Goal: Entertainment & Leisure: Consume media (video, audio)

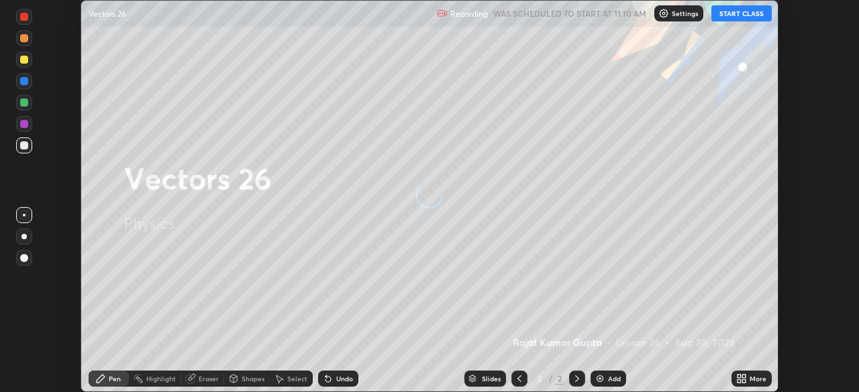
scroll to position [392, 859]
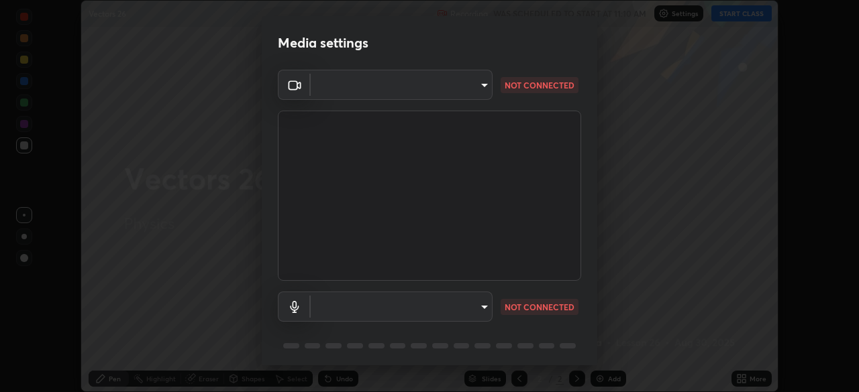
type input "be53a4907a42a79cf235aedf054a38369885e9733e272e39c89b2c863038f768"
type input "4aa6c17c4c59095239ea329d22086e40b99fea179fa3e2e59934311274ec7cea"
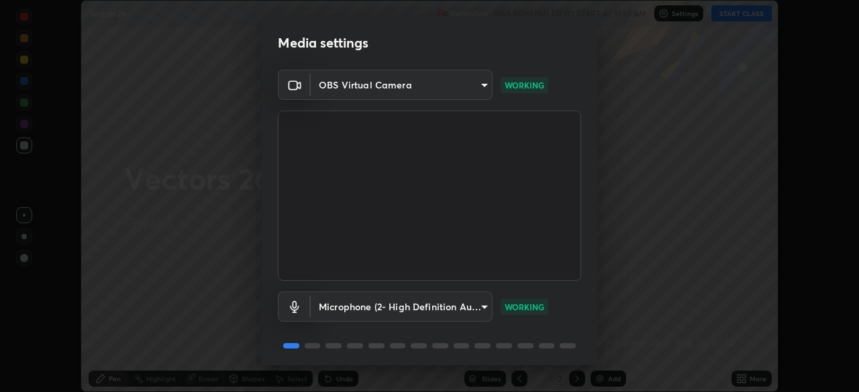
scroll to position [48, 0]
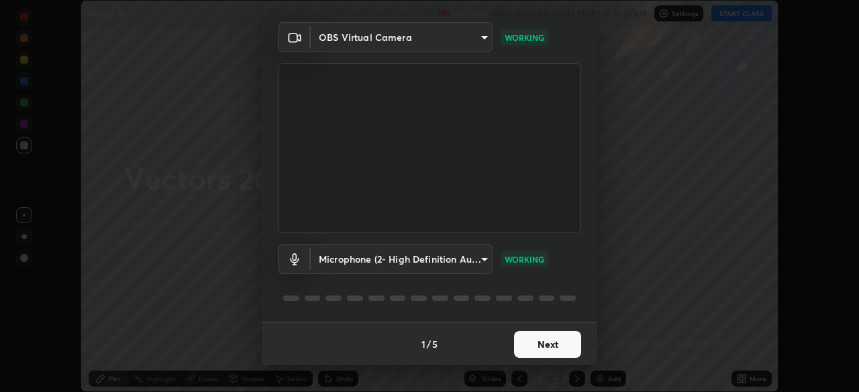
click at [543, 350] on button "Next" at bounding box center [547, 344] width 67 height 27
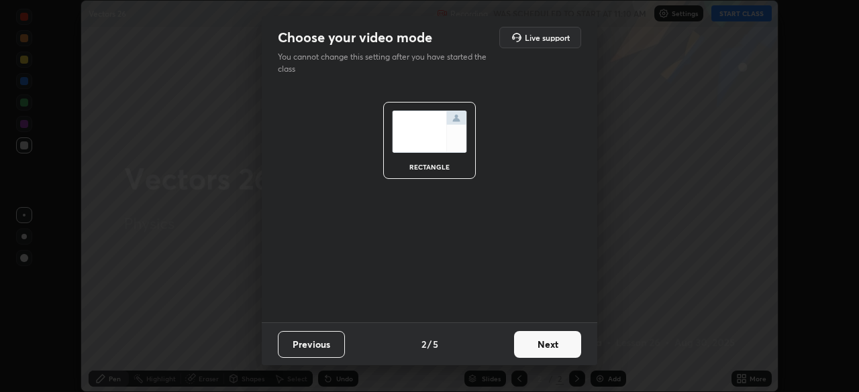
scroll to position [0, 0]
click at [549, 349] on button "Next" at bounding box center [547, 344] width 67 height 27
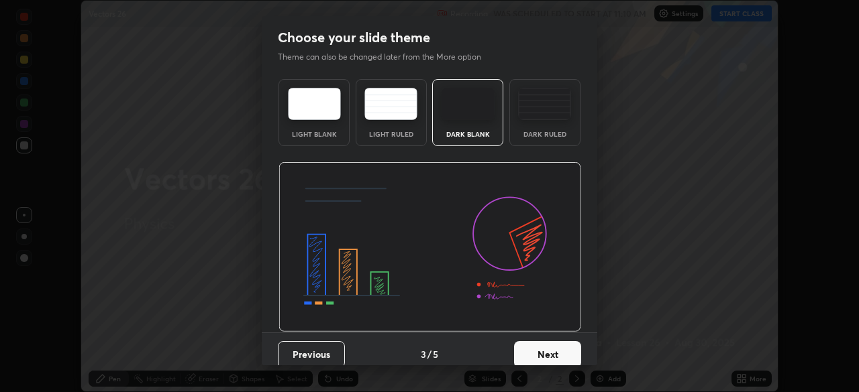
click at [558, 360] on button "Next" at bounding box center [547, 354] width 67 height 27
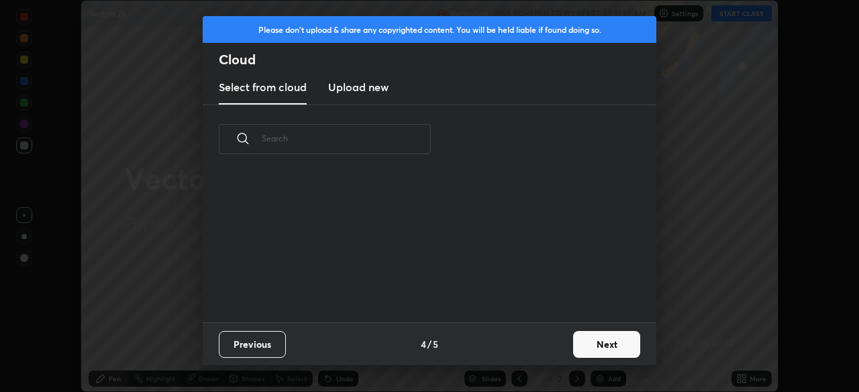
click at [580, 350] on button "Next" at bounding box center [606, 344] width 67 height 27
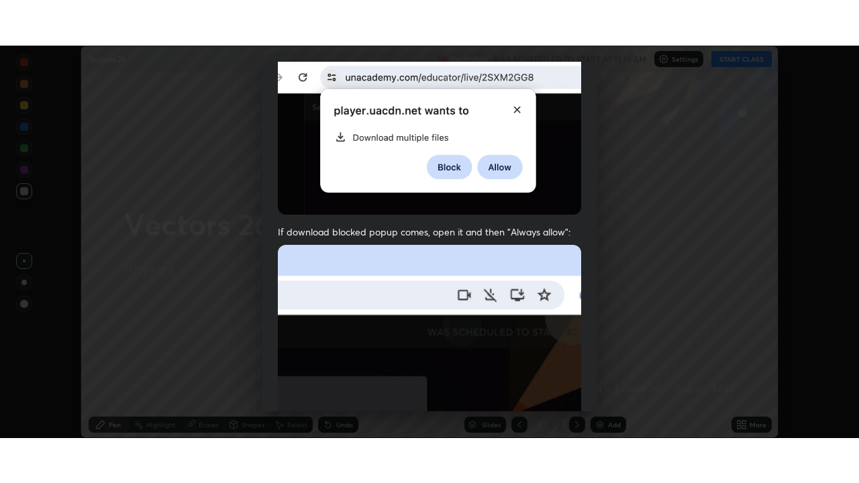
scroll to position [321, 0]
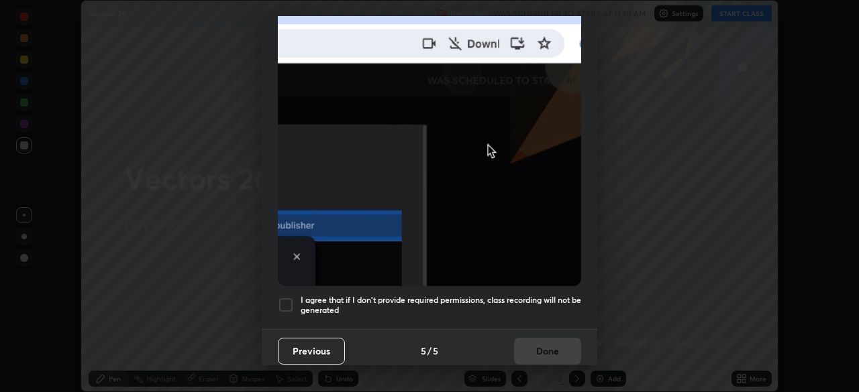
click at [527, 299] on h5 "I agree that if I don't provide required permissions, class recording will not …" at bounding box center [441, 305] width 280 height 21
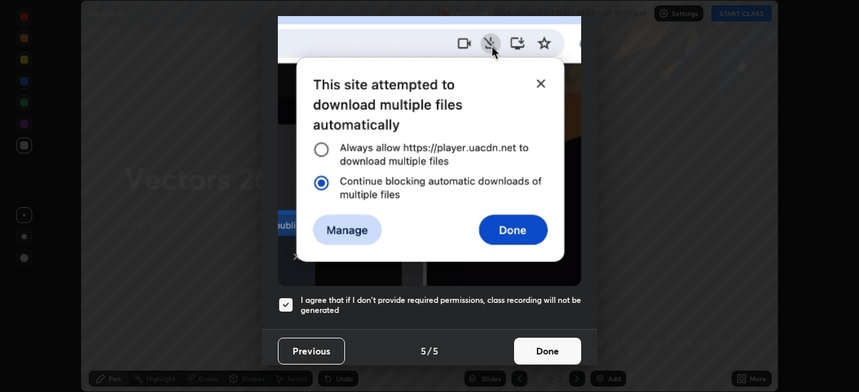
click at [541, 347] on button "Done" at bounding box center [547, 351] width 67 height 27
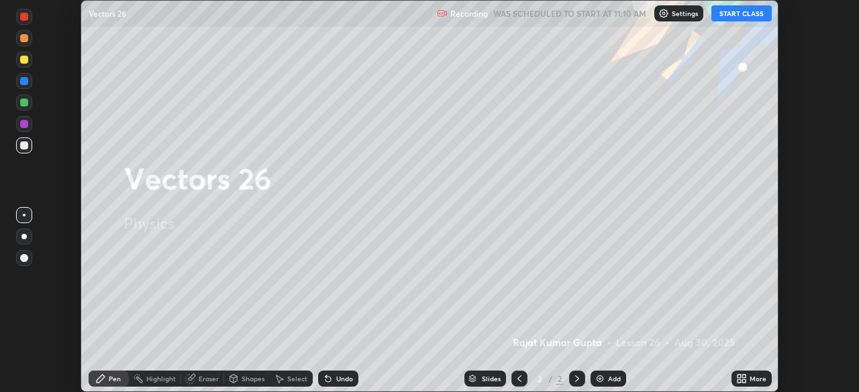
click at [737, 19] on button "START CLASS" at bounding box center [741, 13] width 60 height 16
click at [749, 380] on div "More" at bounding box center [751, 379] width 40 height 16
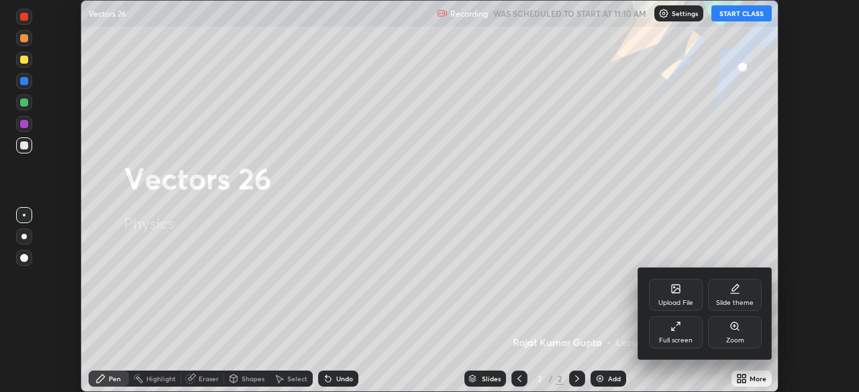
click at [684, 334] on div "Full screen" at bounding box center [676, 333] width 54 height 32
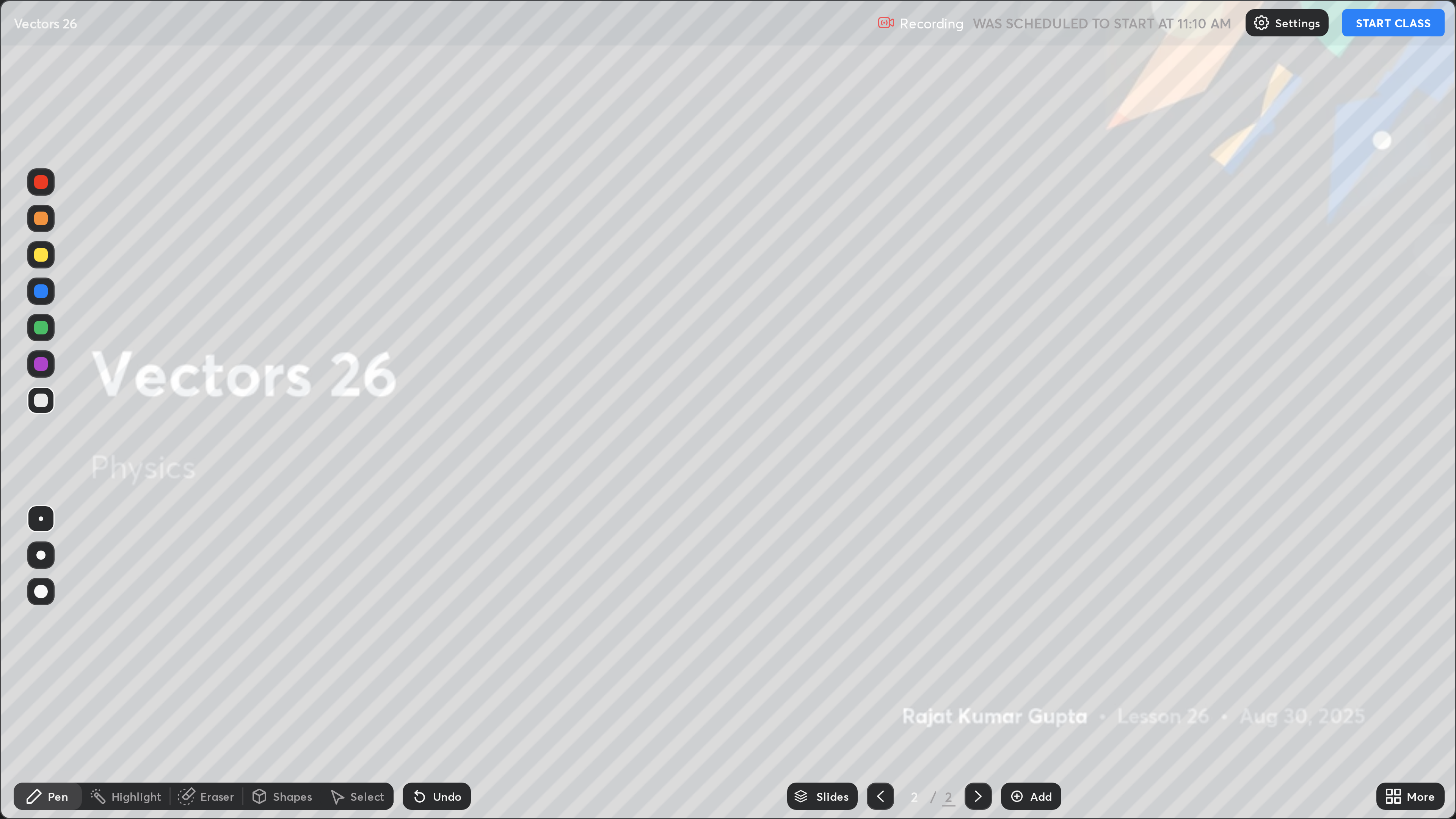
scroll to position [273, 486]
click at [340, 222] on img at bounding box center [339, 265] width 6 height 6
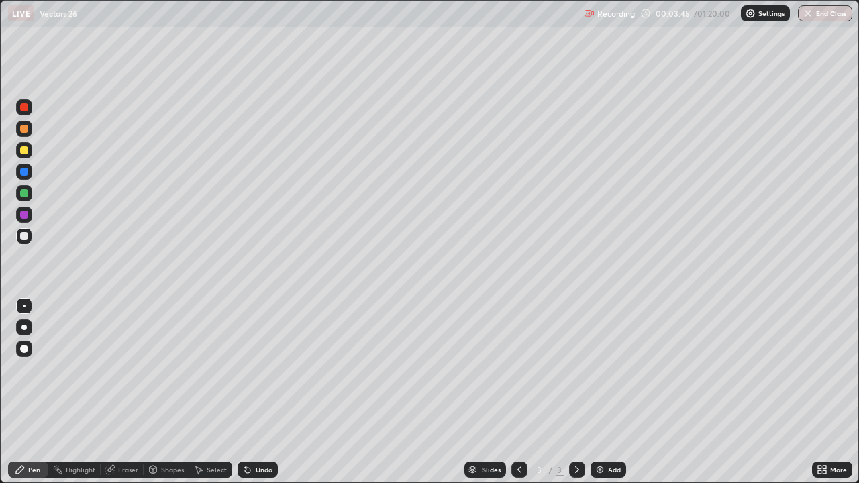
click at [26, 352] on div at bounding box center [24, 349] width 8 height 8
click at [20, 241] on div at bounding box center [24, 236] width 16 height 16
click at [25, 349] on div at bounding box center [24, 349] width 8 height 8
click at [138, 392] on div "Eraser" at bounding box center [122, 470] width 43 height 16
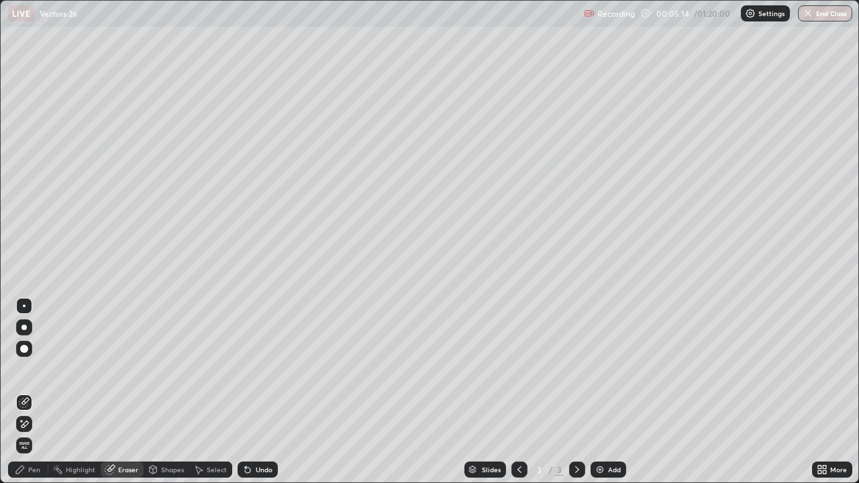
click at [31, 392] on div "Pen" at bounding box center [34, 469] width 12 height 7
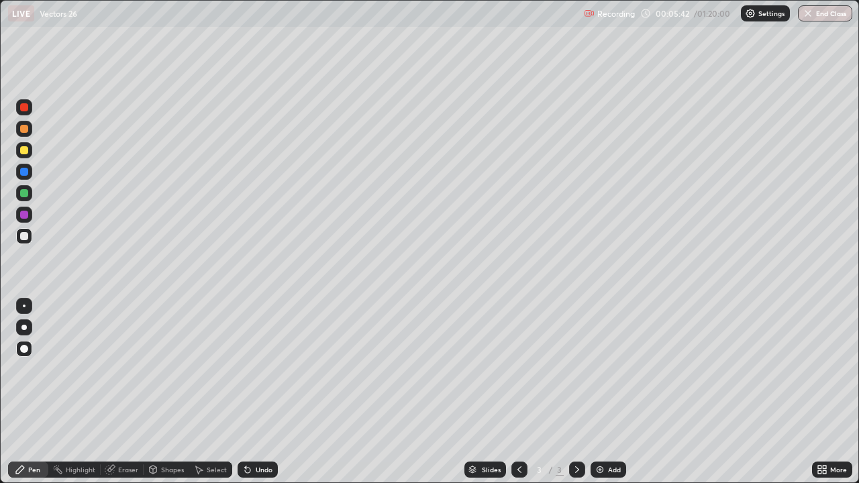
click at [127, 392] on div "Eraser" at bounding box center [128, 469] width 20 height 7
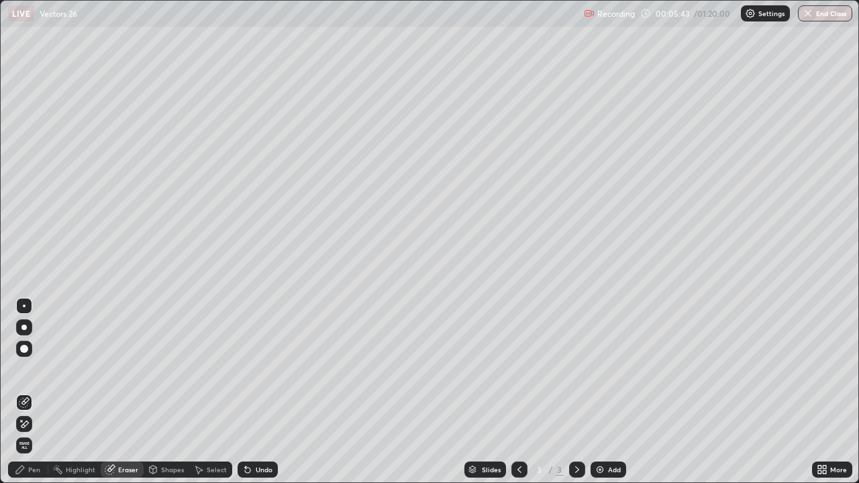
click at [25, 392] on icon at bounding box center [20, 469] width 11 height 11
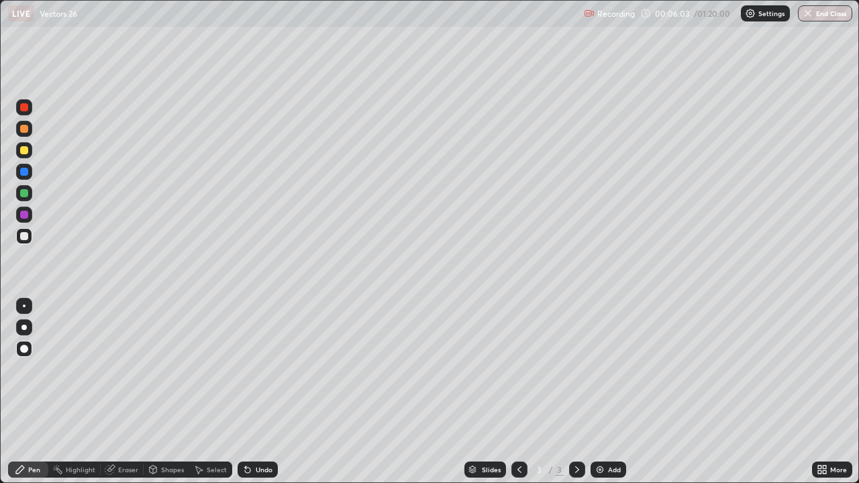
click at [253, 392] on div "Undo" at bounding box center [257, 470] width 40 height 16
click at [252, 392] on div "Undo" at bounding box center [257, 470] width 40 height 16
click at [255, 392] on div "Undo" at bounding box center [257, 470] width 40 height 16
click at [256, 392] on div "Undo" at bounding box center [257, 470] width 40 height 16
click at [257, 392] on div "Undo" at bounding box center [264, 469] width 17 height 7
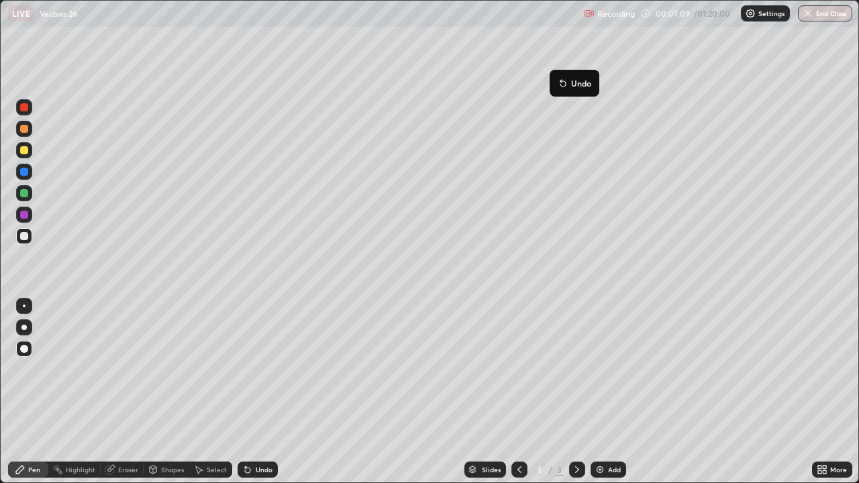
click at [558, 76] on button "Undo" at bounding box center [574, 83] width 39 height 16
click at [25, 172] on div at bounding box center [24, 172] width 8 height 8
click at [23, 236] on div at bounding box center [24, 236] width 8 height 8
click at [24, 237] on div at bounding box center [24, 236] width 8 height 8
click at [24, 172] on div at bounding box center [24, 172] width 8 height 8
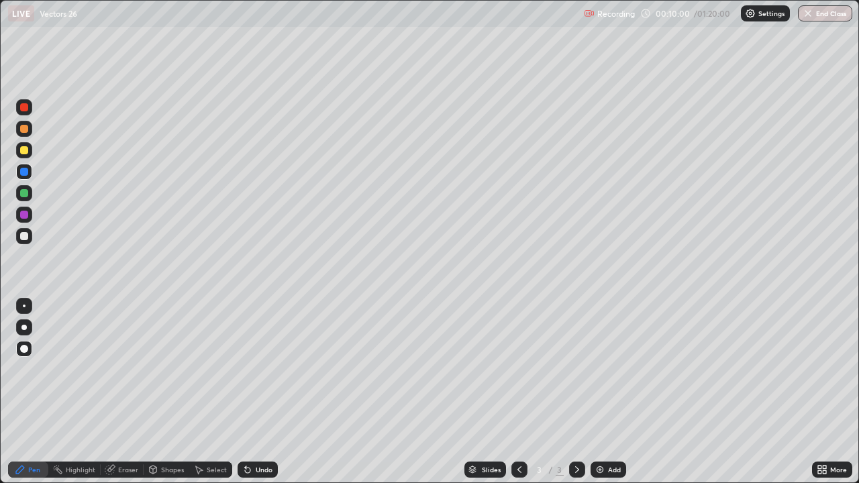
click at [25, 392] on div at bounding box center [23, 375] width 21 height 161
click at [258, 392] on div "Undo" at bounding box center [264, 469] width 17 height 7
click at [257, 392] on div "Undo" at bounding box center [264, 469] width 17 height 7
click at [252, 392] on div "Undo" at bounding box center [257, 470] width 40 height 16
click at [266, 392] on div "Undo" at bounding box center [264, 469] width 17 height 7
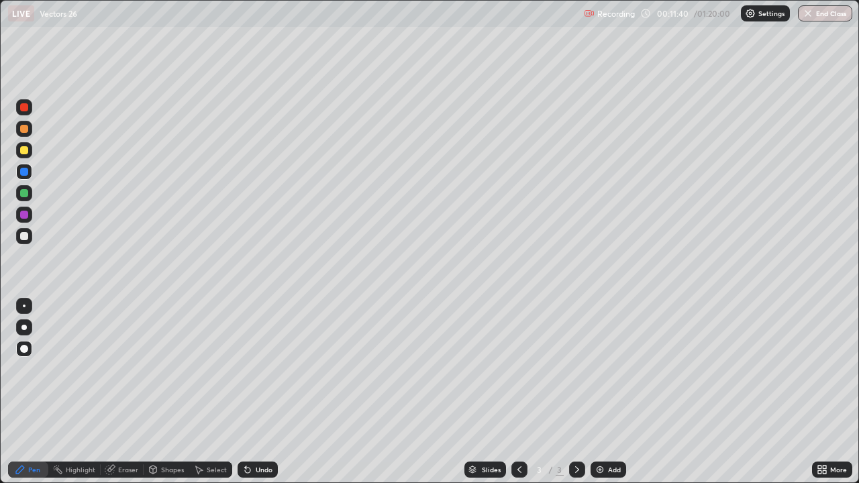
click at [129, 392] on div "Eraser" at bounding box center [128, 469] width 20 height 7
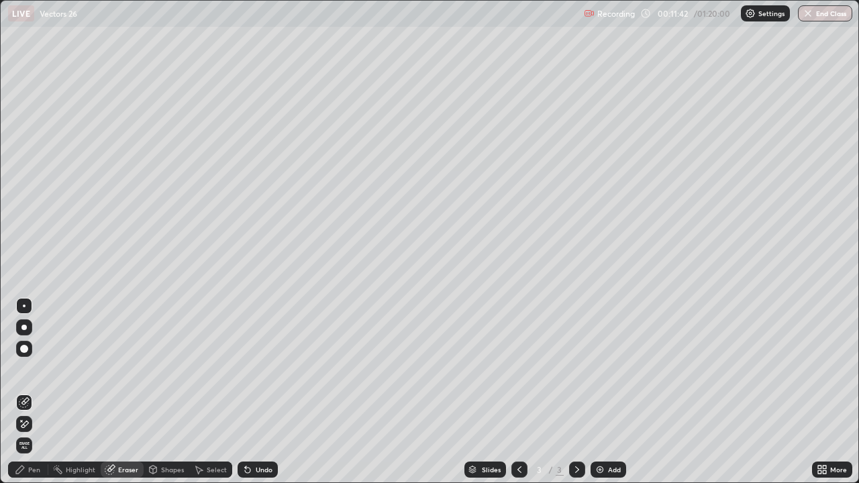
click at [30, 392] on div "Pen" at bounding box center [34, 469] width 12 height 7
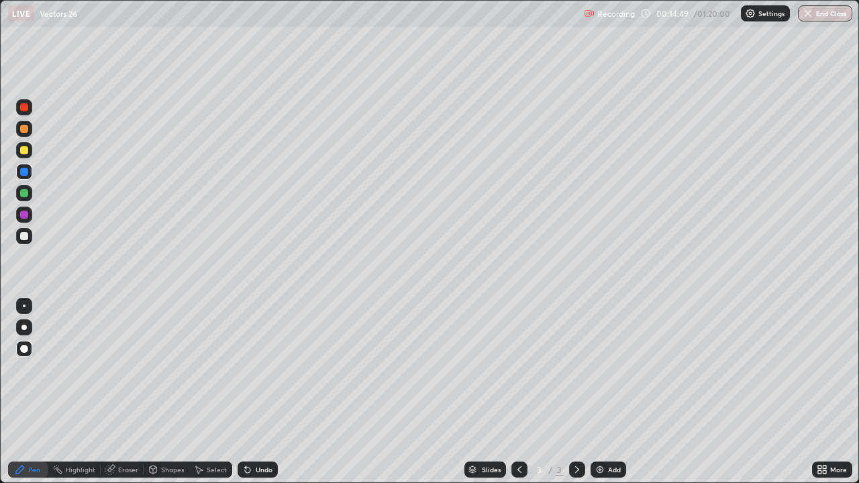
click at [582, 392] on div at bounding box center [577, 470] width 16 height 16
click at [613, 392] on div "Add" at bounding box center [614, 469] width 13 height 7
click at [32, 218] on div at bounding box center [24, 215] width 16 height 16
click at [24, 239] on div at bounding box center [24, 236] width 8 height 8
click at [25, 237] on div at bounding box center [24, 236] width 8 height 8
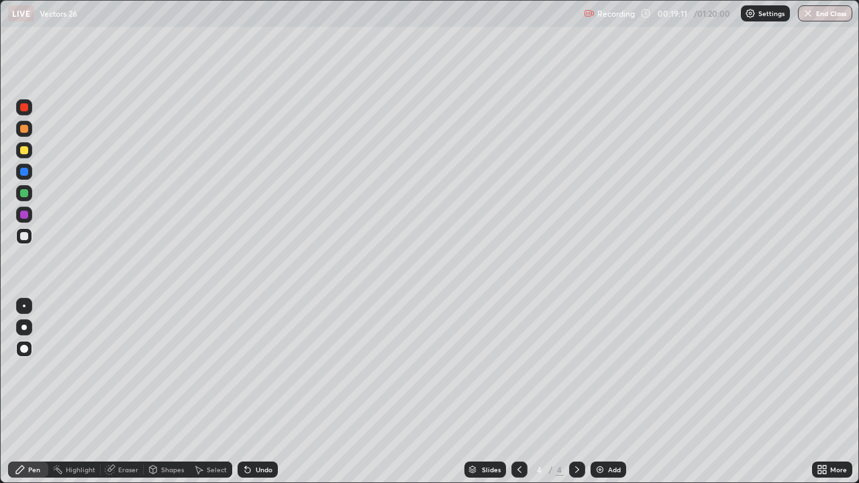
click at [19, 109] on div at bounding box center [24, 107] width 16 height 16
click at [265, 392] on div "Undo" at bounding box center [257, 470] width 40 height 16
click at [268, 392] on div "Undo" at bounding box center [257, 470] width 40 height 16
click at [19, 241] on div at bounding box center [24, 236] width 16 height 16
click at [24, 151] on div at bounding box center [24, 150] width 8 height 8
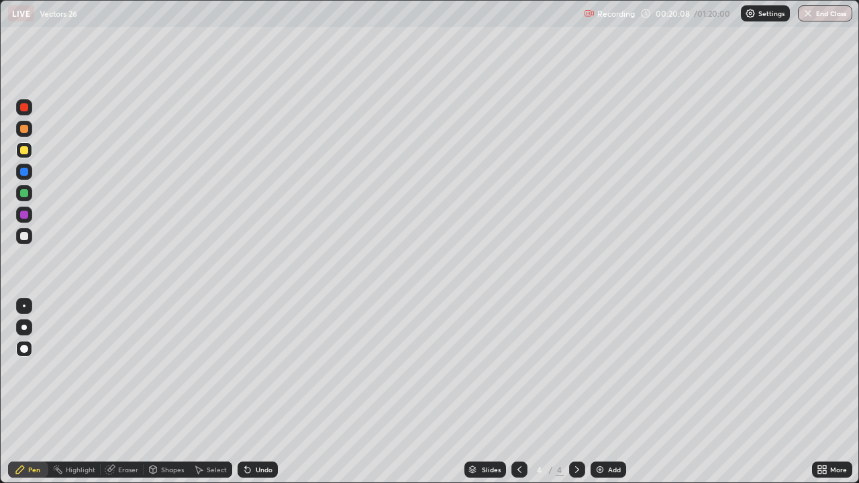
click at [260, 392] on div "Undo" at bounding box center [264, 469] width 17 height 7
click at [258, 392] on div "Undo" at bounding box center [257, 470] width 40 height 16
click at [24, 241] on div at bounding box center [24, 236] width 16 height 16
click at [22, 195] on div at bounding box center [24, 193] width 8 height 8
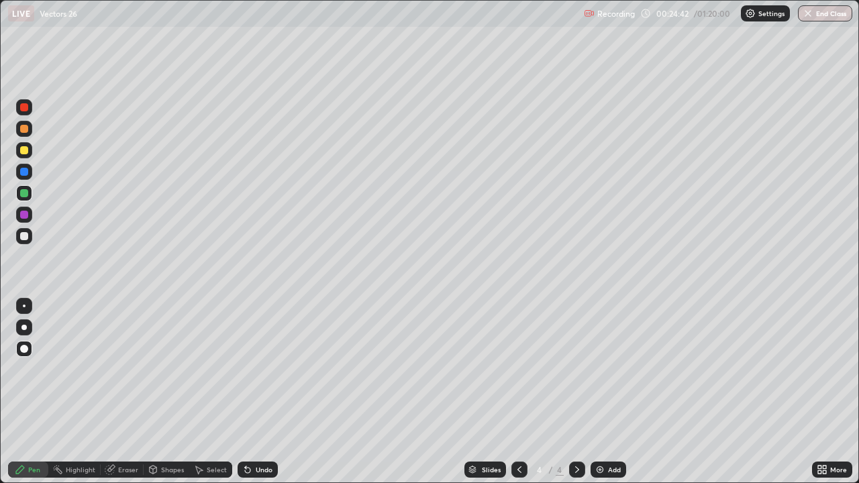
click at [24, 237] on div at bounding box center [24, 236] width 8 height 8
click at [21, 218] on div at bounding box center [24, 215] width 8 height 8
click at [23, 172] on div at bounding box center [24, 172] width 8 height 8
click at [575, 392] on icon at bounding box center [577, 469] width 11 height 11
click at [601, 392] on img at bounding box center [599, 469] width 11 height 11
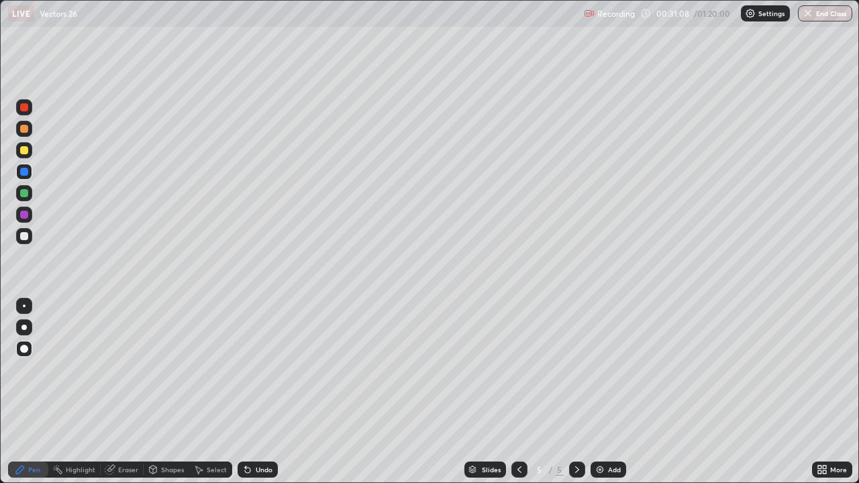
click at [24, 237] on div at bounding box center [24, 236] width 8 height 8
click at [264, 392] on div "Undo" at bounding box center [264, 469] width 17 height 7
click at [261, 392] on div "Undo" at bounding box center [264, 469] width 17 height 7
click at [257, 392] on div "Undo" at bounding box center [257, 470] width 40 height 16
click at [253, 392] on div "Undo" at bounding box center [257, 470] width 40 height 16
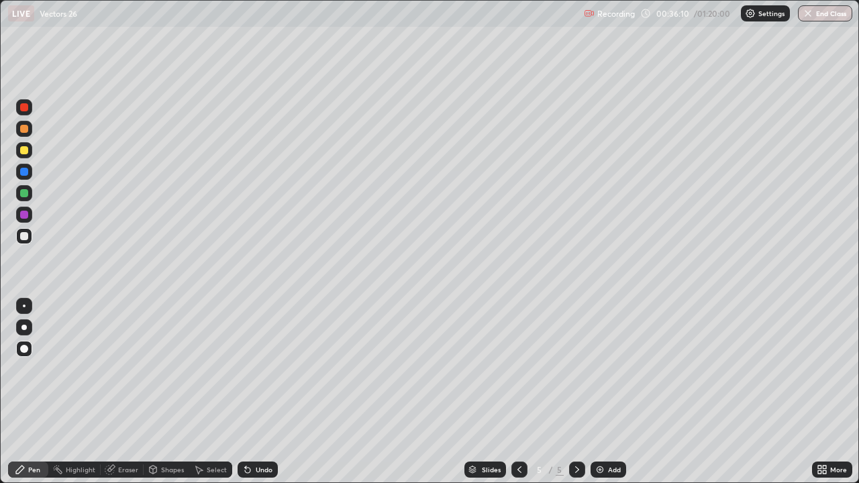
click at [517, 392] on icon at bounding box center [519, 469] width 11 height 11
click at [548, 392] on div "4 / 5" at bounding box center [548, 469] width 74 height 27
click at [578, 392] on icon at bounding box center [577, 469] width 11 height 11
click at [576, 392] on icon at bounding box center [577, 469] width 11 height 11
click at [608, 392] on div "Add" at bounding box center [614, 469] width 13 height 7
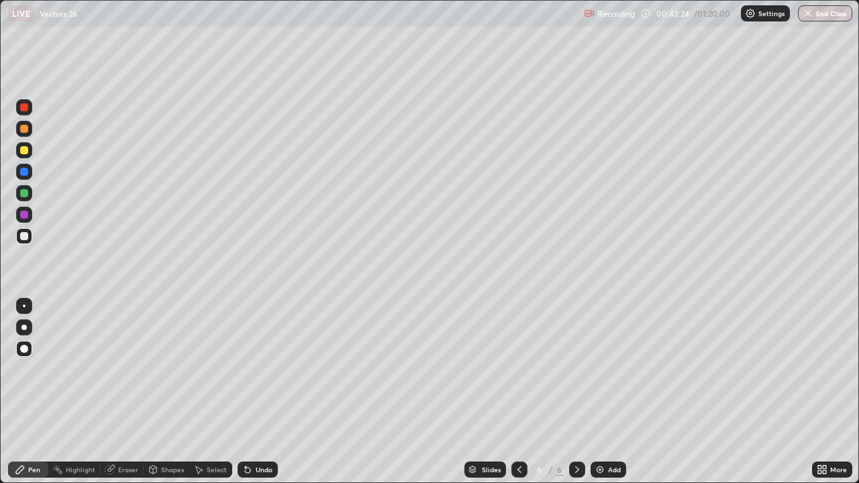
click at [21, 200] on div at bounding box center [24, 193] width 16 height 16
click at [24, 235] on div at bounding box center [24, 236] width 8 height 8
click at [21, 215] on div at bounding box center [24, 215] width 8 height 8
click at [25, 240] on div at bounding box center [24, 236] width 16 height 16
click at [575, 392] on icon at bounding box center [577, 469] width 11 height 11
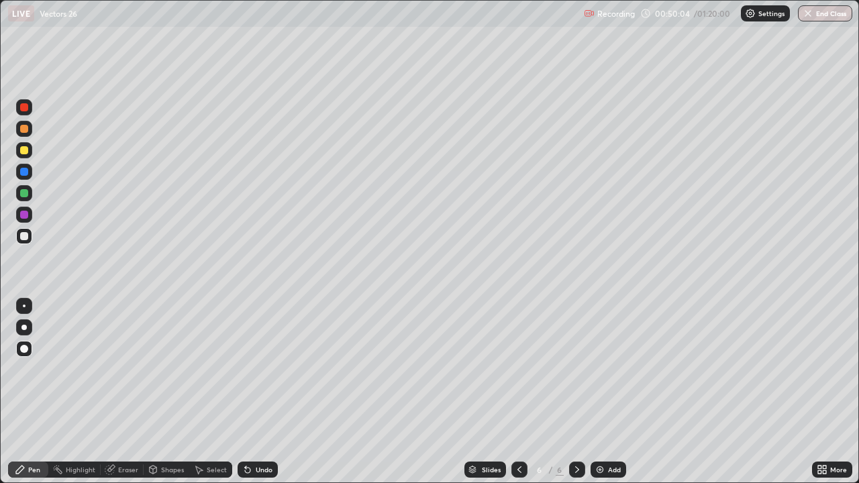
click at [608, 392] on div "Add" at bounding box center [614, 469] width 13 height 7
click at [22, 152] on div at bounding box center [24, 150] width 8 height 8
click at [25, 236] on div at bounding box center [24, 236] width 8 height 8
click at [18, 219] on div at bounding box center [24, 215] width 16 height 16
click at [264, 392] on div "Undo" at bounding box center [264, 469] width 17 height 7
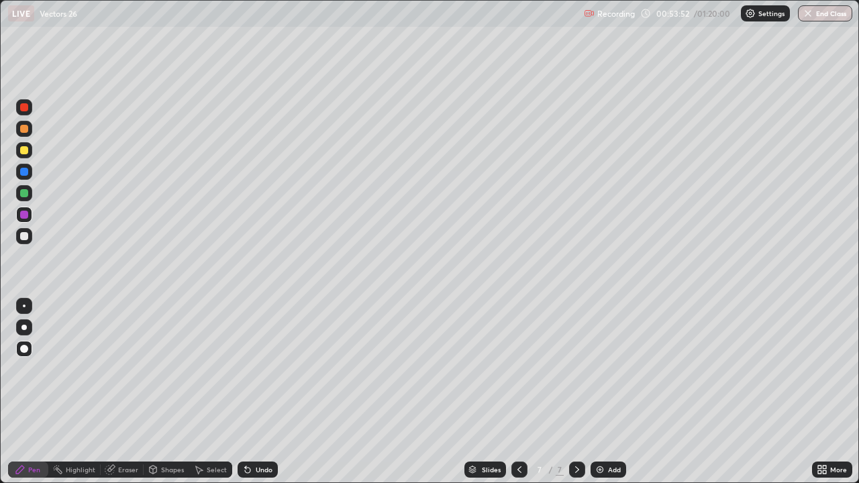
click at [126, 392] on div "Eraser" at bounding box center [128, 469] width 20 height 7
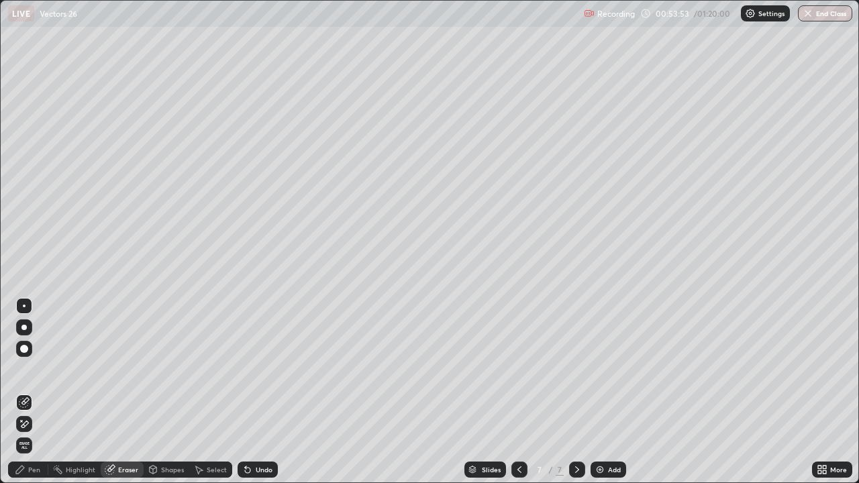
click at [37, 392] on div "Pen" at bounding box center [34, 469] width 12 height 7
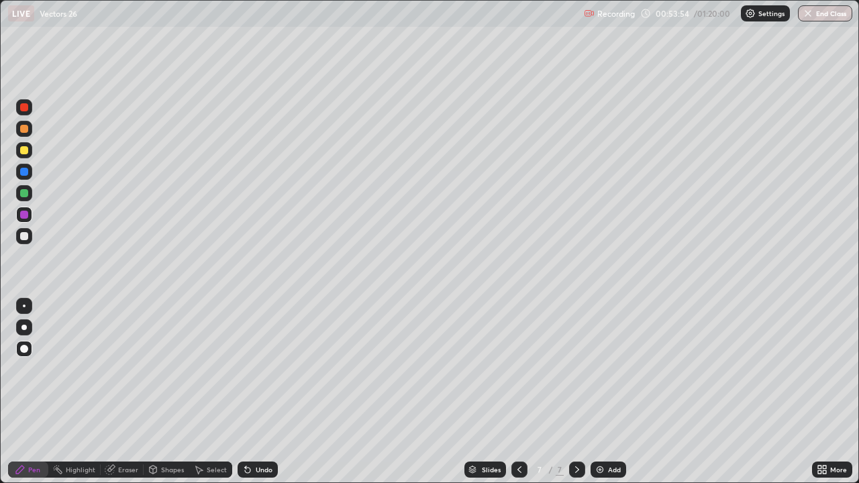
click at [34, 392] on div "Pen" at bounding box center [34, 469] width 12 height 7
click at [570, 392] on div at bounding box center [577, 470] width 16 height 16
click at [598, 392] on img at bounding box center [599, 469] width 11 height 11
click at [23, 241] on div at bounding box center [24, 236] width 16 height 16
click at [246, 392] on icon at bounding box center [247, 470] width 5 height 5
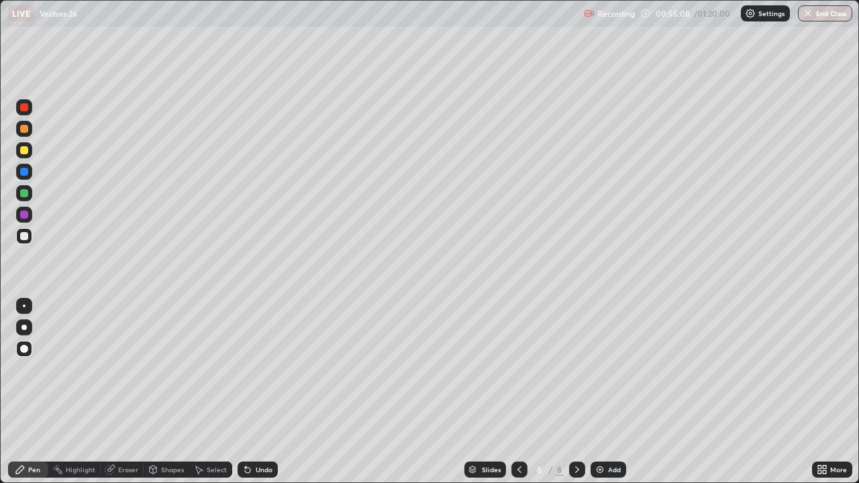
click at [246, 392] on icon at bounding box center [247, 470] width 5 height 5
click at [251, 392] on div "Undo" at bounding box center [257, 470] width 40 height 16
click at [251, 392] on icon at bounding box center [247, 469] width 11 height 11
click at [518, 392] on icon at bounding box center [519, 469] width 11 height 11
click at [24, 155] on div at bounding box center [24, 150] width 16 height 16
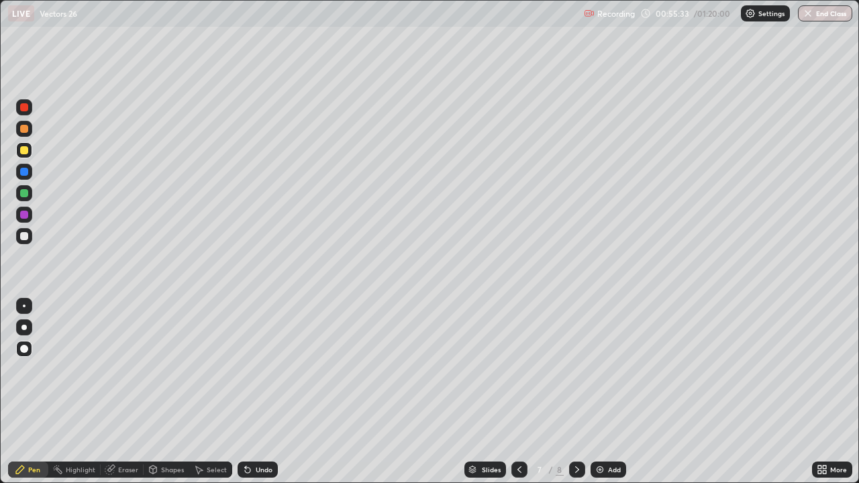
click at [576, 392] on icon at bounding box center [577, 469] width 11 height 11
click at [20, 238] on div at bounding box center [24, 236] width 8 height 8
click at [21, 195] on div at bounding box center [24, 193] width 8 height 8
click at [518, 392] on icon at bounding box center [519, 469] width 11 height 11
click at [576, 392] on icon at bounding box center [577, 469] width 11 height 11
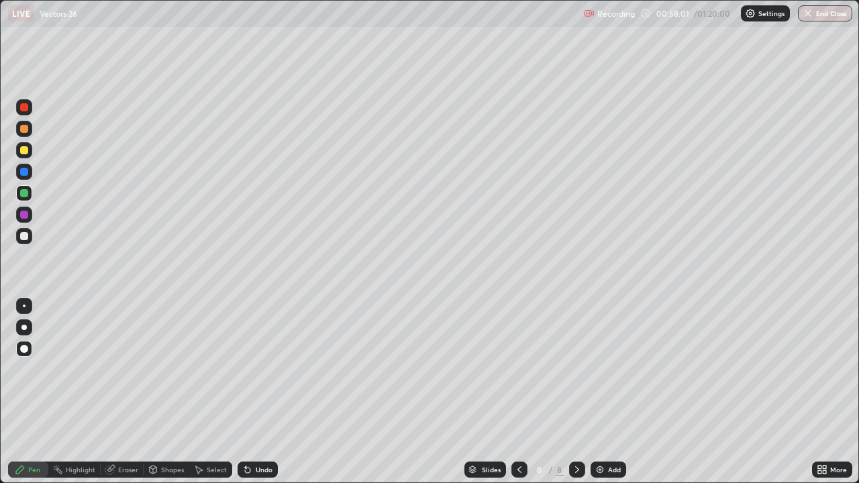
click at [518, 392] on icon at bounding box center [519, 469] width 11 height 11
click at [577, 392] on icon at bounding box center [577, 469] width 11 height 11
click at [580, 392] on icon at bounding box center [577, 469] width 11 height 11
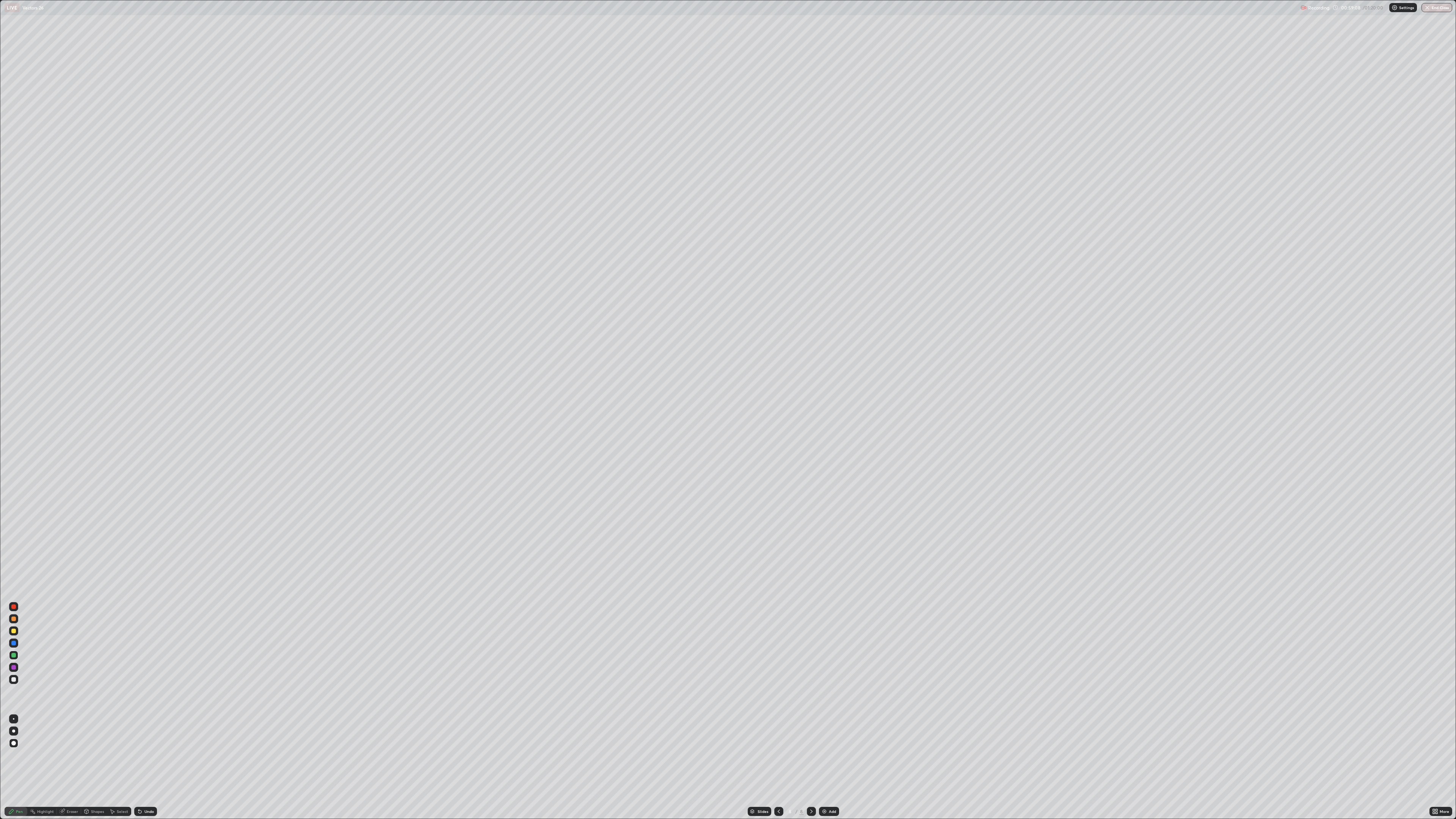
scroll to position [819, 1456]
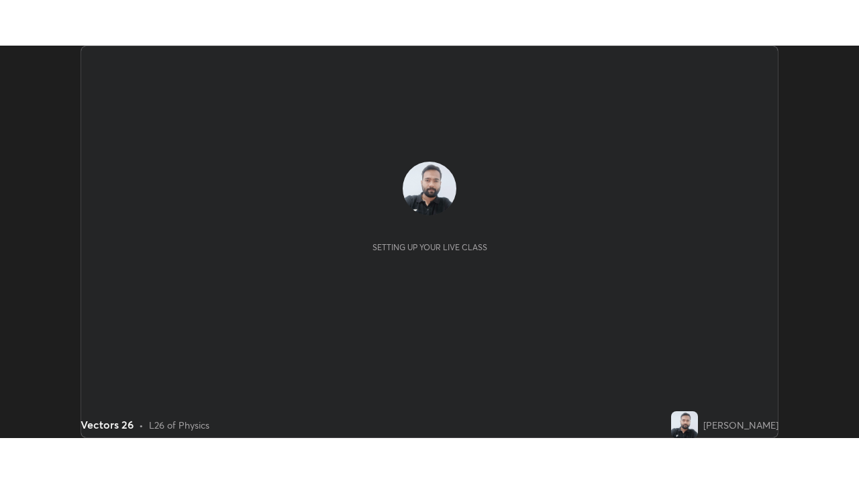
scroll to position [392, 859]
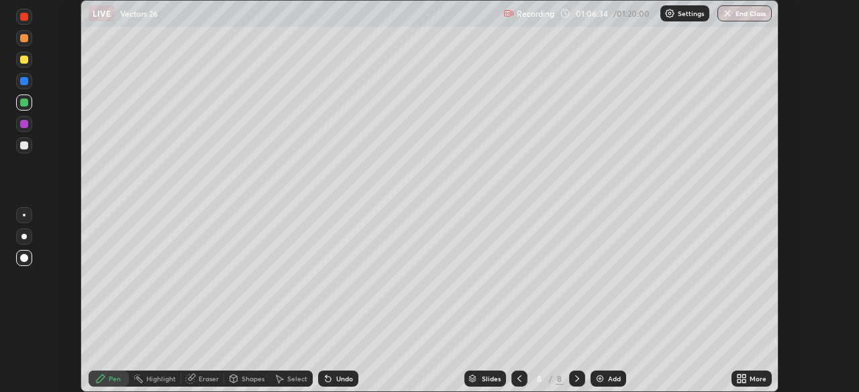
click at [737, 378] on icon at bounding box center [738, 376] width 3 height 3
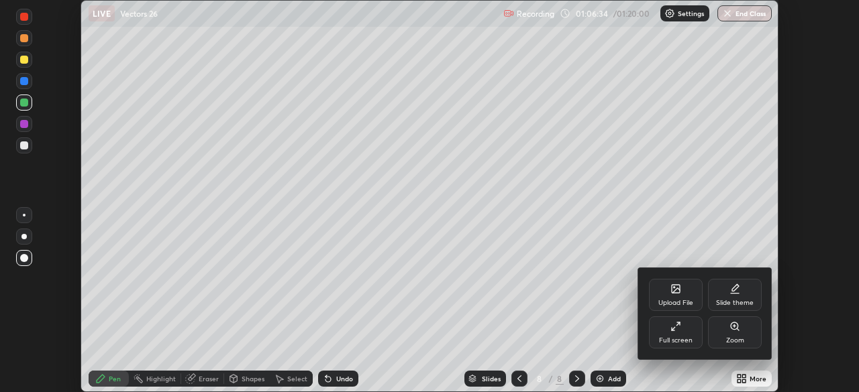
click at [683, 341] on div "Full screen" at bounding box center [676, 340] width 34 height 7
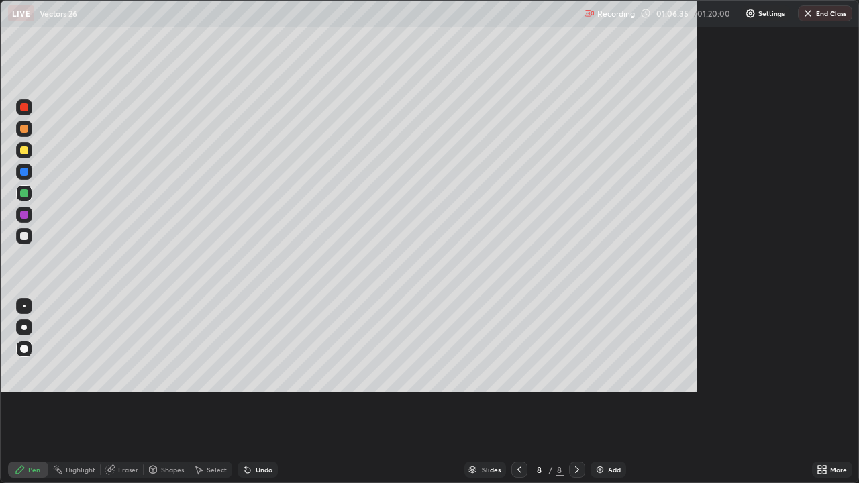
scroll to position [483, 859]
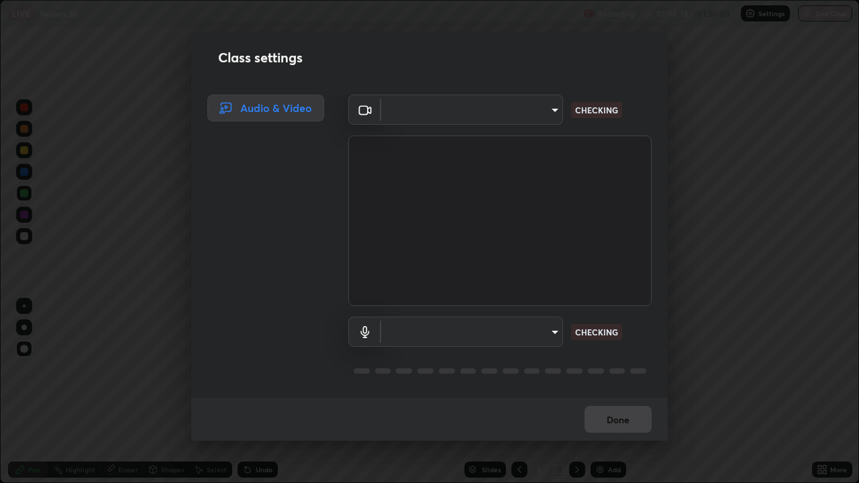
type input "be53a4907a42a79cf235aedf054a38369885e9733e272e39c89b2c863038f768"
type input "4aa6c17c4c59095239ea329d22086e40b99fea179fa3e2e59934311274ec7cea"
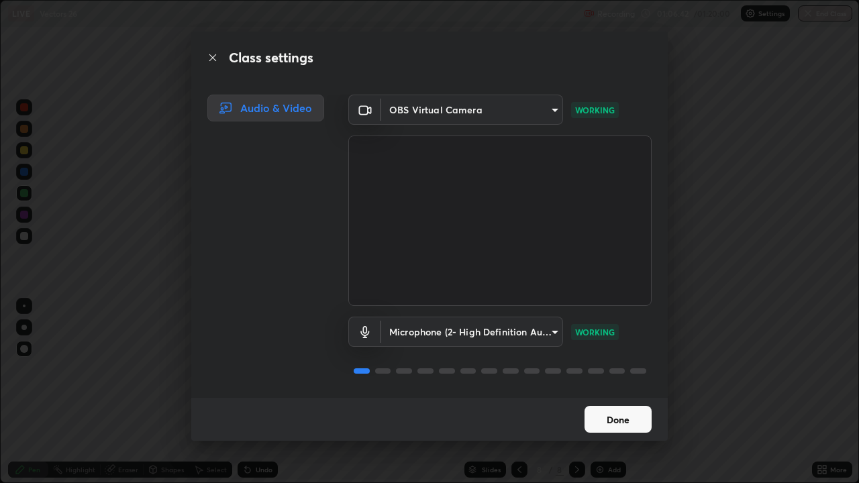
click at [605, 392] on button "Done" at bounding box center [617, 419] width 67 height 27
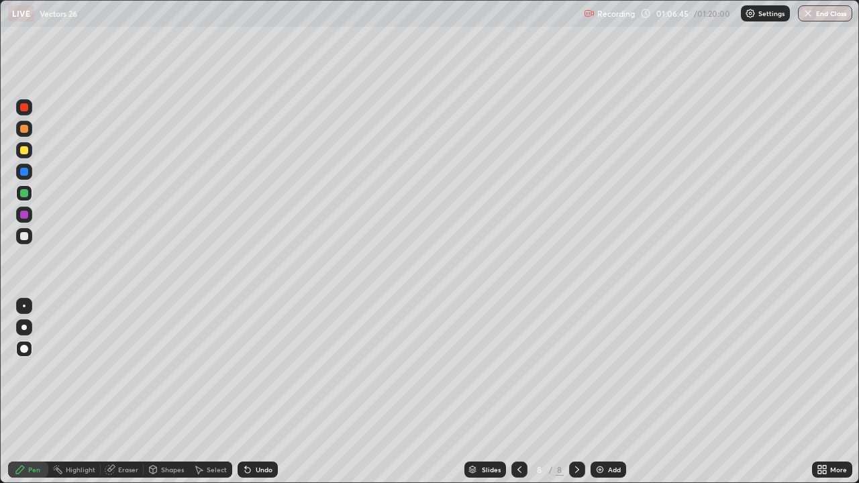
click at [582, 392] on div at bounding box center [577, 470] width 16 height 16
click at [575, 392] on icon at bounding box center [577, 469] width 4 height 7
click at [598, 392] on img at bounding box center [599, 469] width 11 height 11
click at [25, 241] on div at bounding box center [24, 236] width 16 height 16
click at [22, 353] on div at bounding box center [24, 349] width 16 height 16
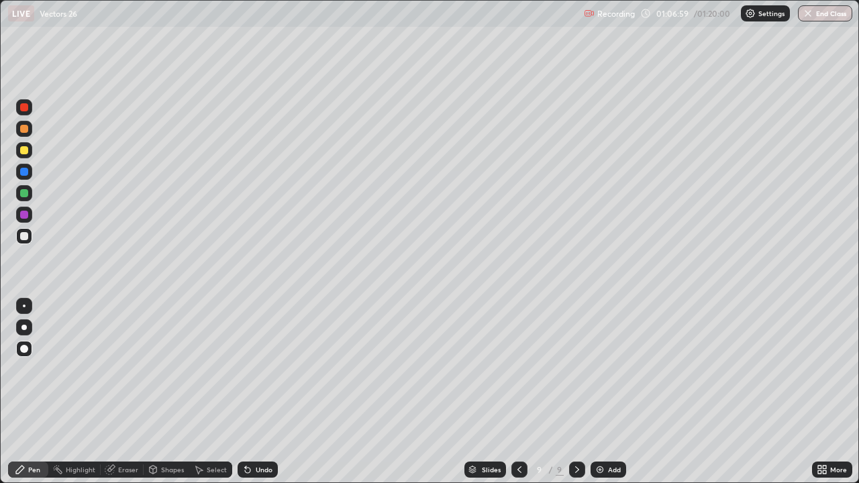
click at [22, 351] on div at bounding box center [24, 349] width 8 height 8
click at [265, 392] on div "Undo" at bounding box center [264, 469] width 17 height 7
click at [264, 392] on div "Undo" at bounding box center [264, 469] width 17 height 7
click at [258, 392] on div "Undo" at bounding box center [264, 469] width 17 height 7
click at [256, 392] on div "Undo" at bounding box center [264, 469] width 17 height 7
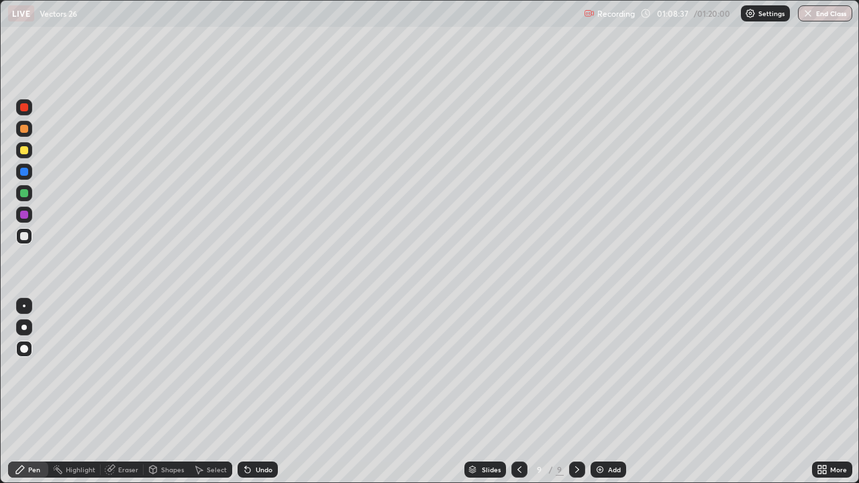
click at [257, 392] on div "Undo" at bounding box center [264, 469] width 17 height 7
click at [256, 392] on div "Undo" at bounding box center [264, 469] width 17 height 7
click at [258, 392] on div "Undo" at bounding box center [264, 469] width 17 height 7
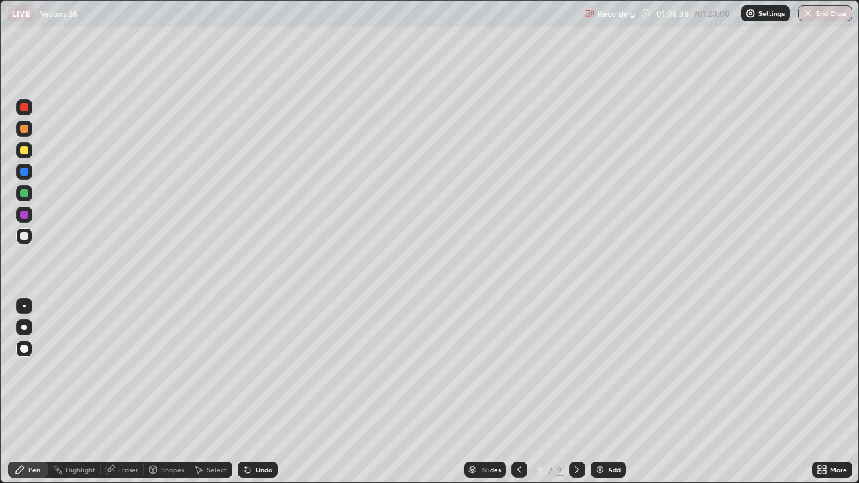
click at [258, 392] on div "Undo" at bounding box center [264, 469] width 17 height 7
click at [260, 392] on div "Undo" at bounding box center [264, 469] width 17 height 7
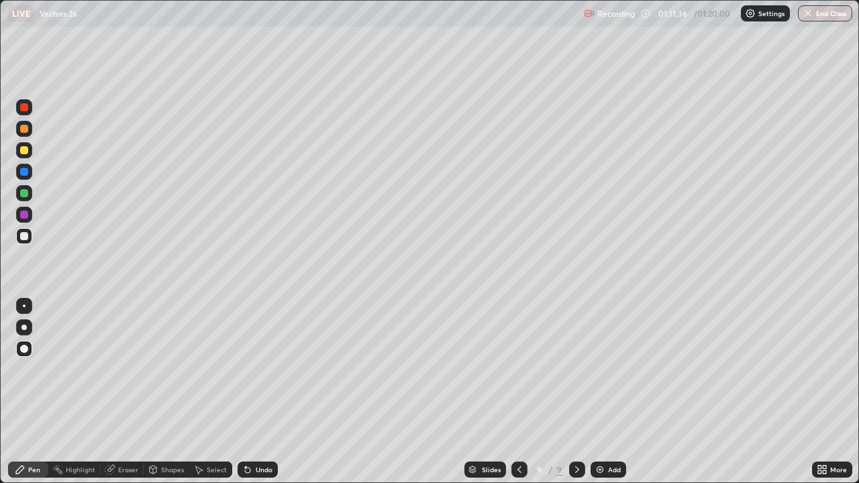
click at [137, 392] on div "Eraser" at bounding box center [128, 469] width 20 height 7
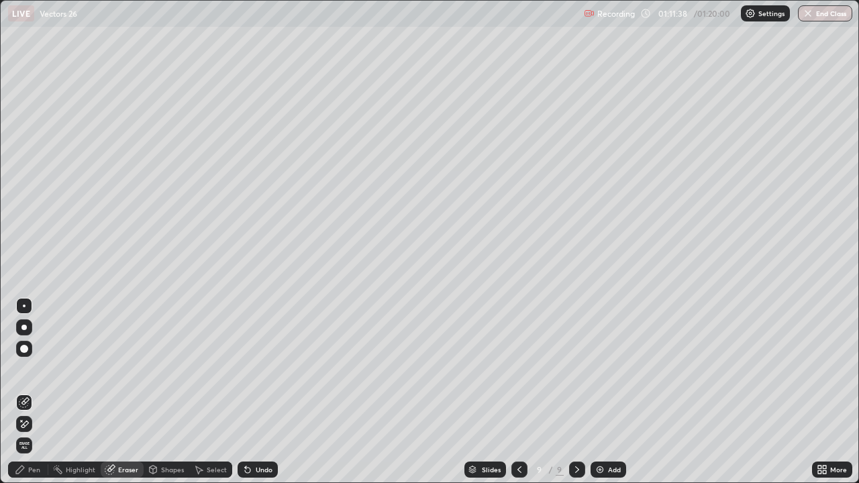
click at [34, 392] on div "Pen" at bounding box center [34, 469] width 12 height 7
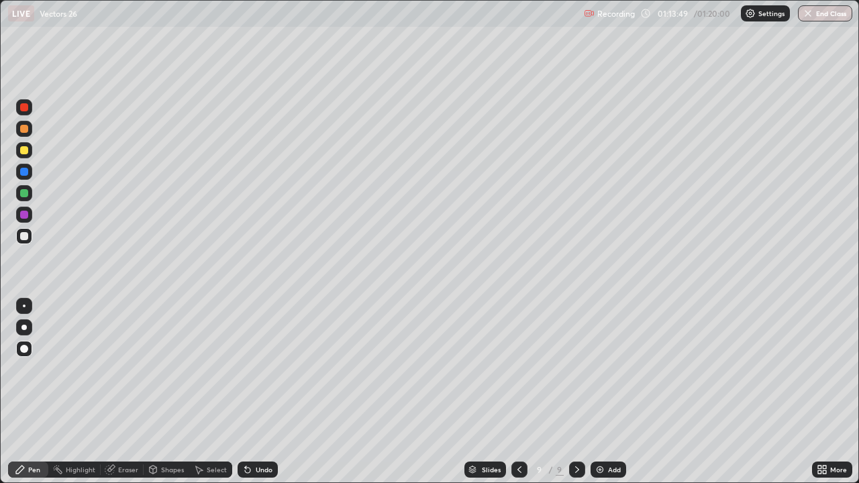
click at [816, 18] on button "End Class" at bounding box center [825, 13] width 54 height 16
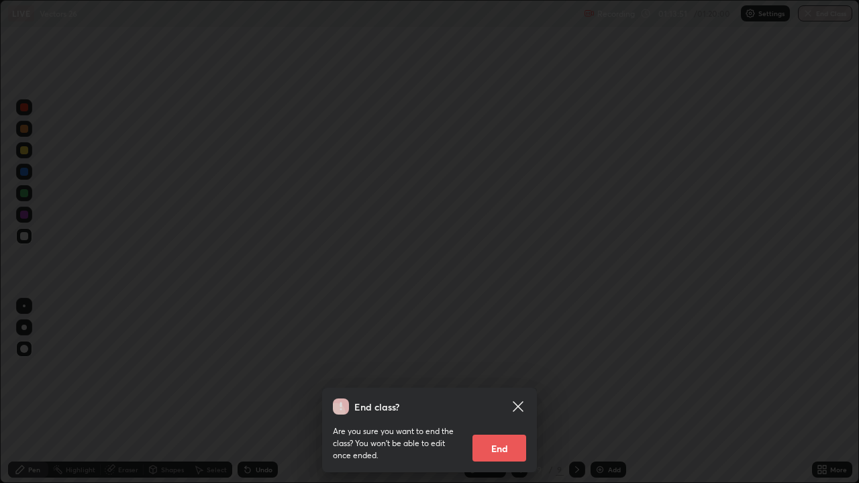
click at [517, 392] on icon at bounding box center [518, 406] width 16 height 16
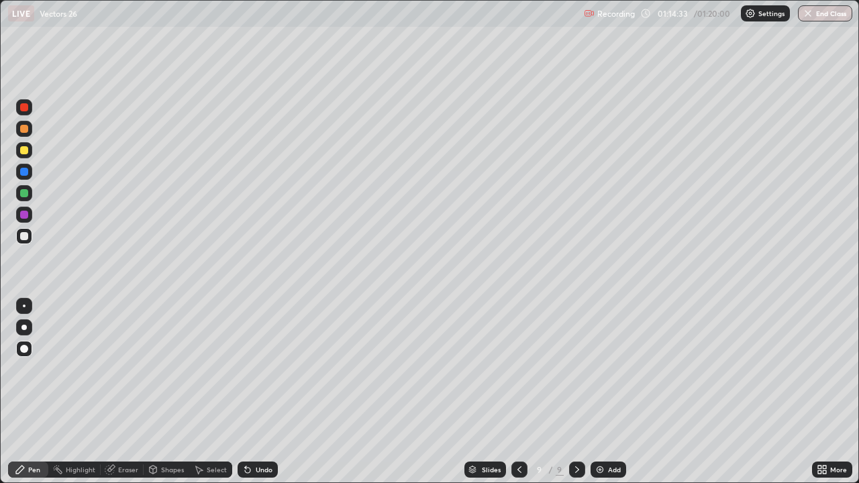
click at [823, 14] on button "End Class" at bounding box center [825, 13] width 54 height 16
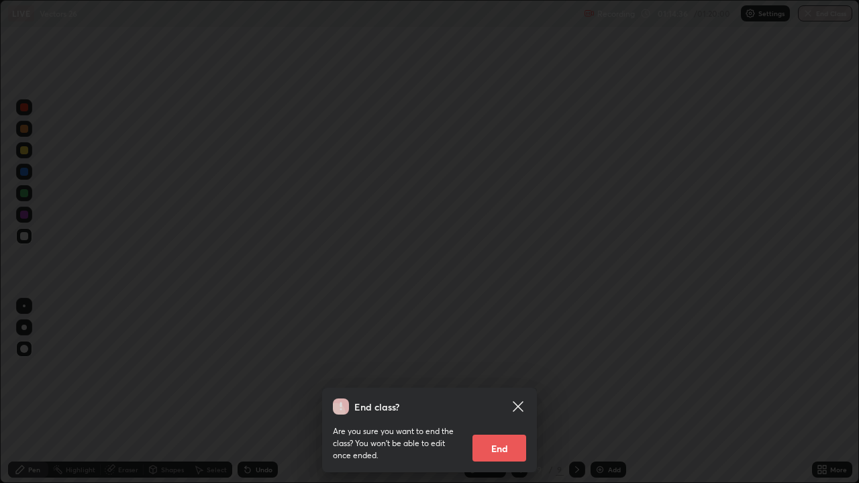
click at [504, 392] on button "End" at bounding box center [499, 448] width 54 height 27
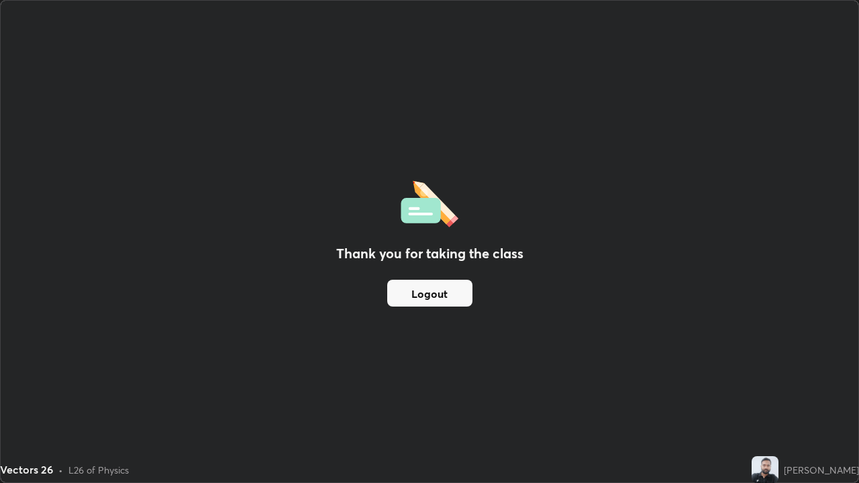
click at [452, 301] on button "Logout" at bounding box center [429, 293] width 85 height 27
